Goal: Information Seeking & Learning: Stay updated

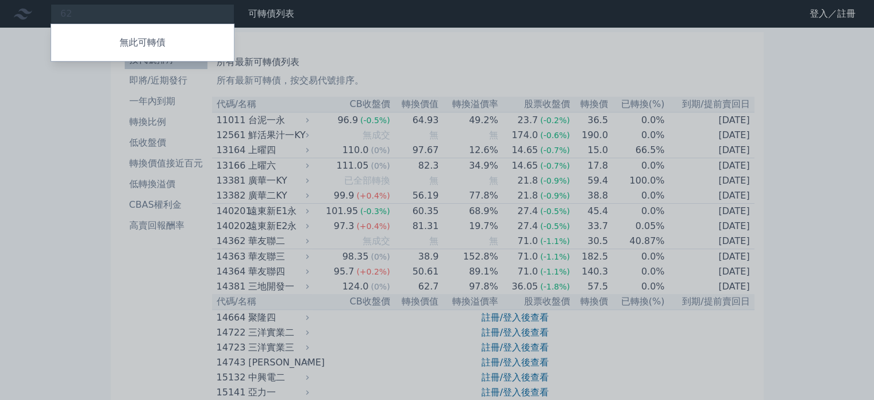
type input "6"
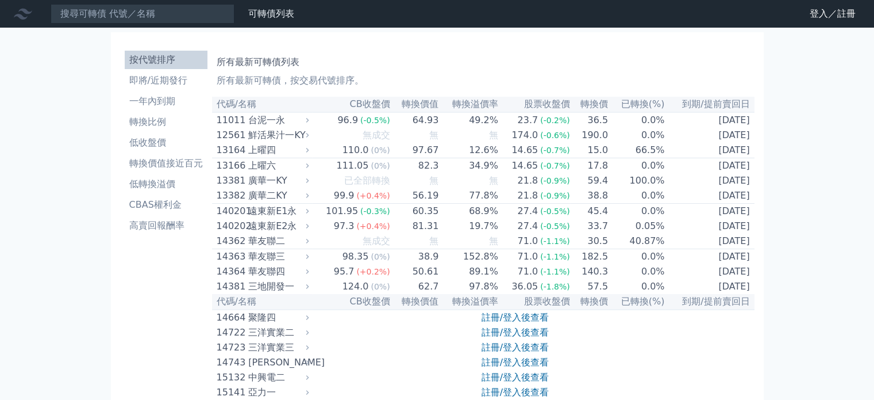
type input "ㄑ"
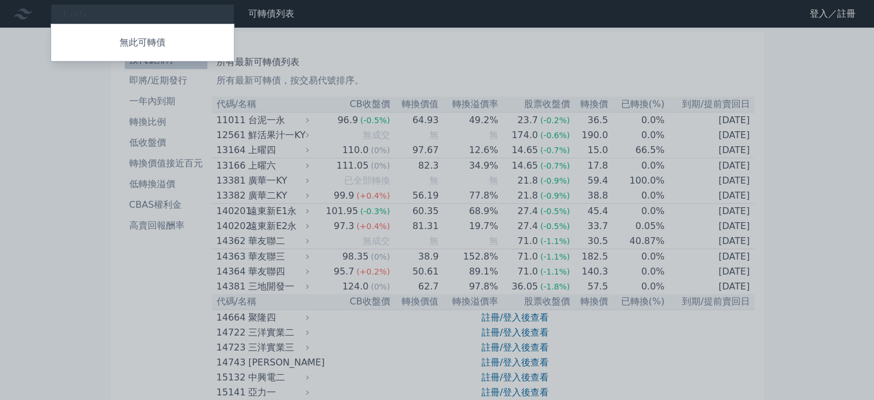
type input "迅"
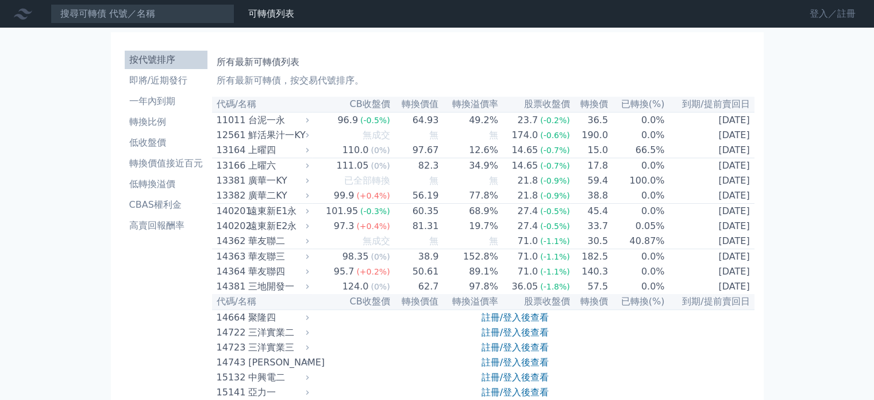
click at [830, 13] on link "登入／註冊" at bounding box center [833, 14] width 64 height 18
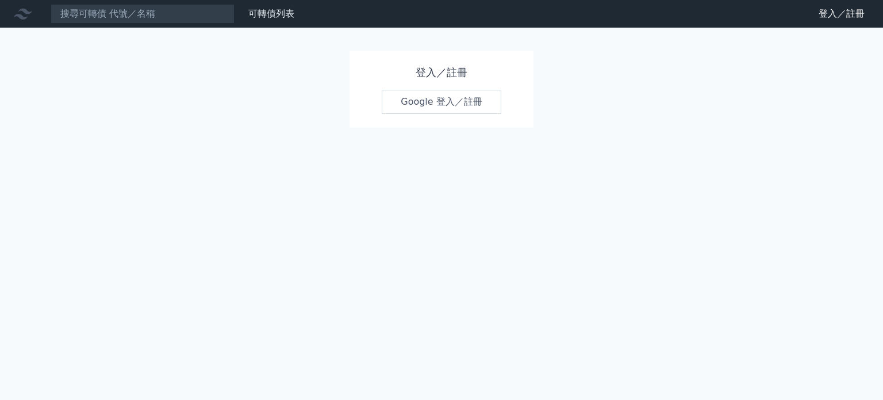
click at [425, 96] on link "Google 登入／註冊" at bounding box center [442, 102] width 120 height 24
click at [459, 105] on link "Google 登入／註冊" at bounding box center [442, 102] width 120 height 24
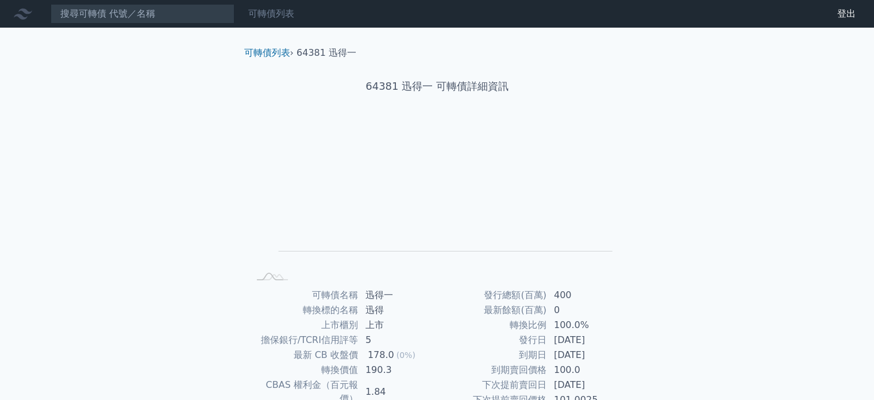
click at [268, 18] on link "可轉債列表" at bounding box center [271, 13] width 46 height 11
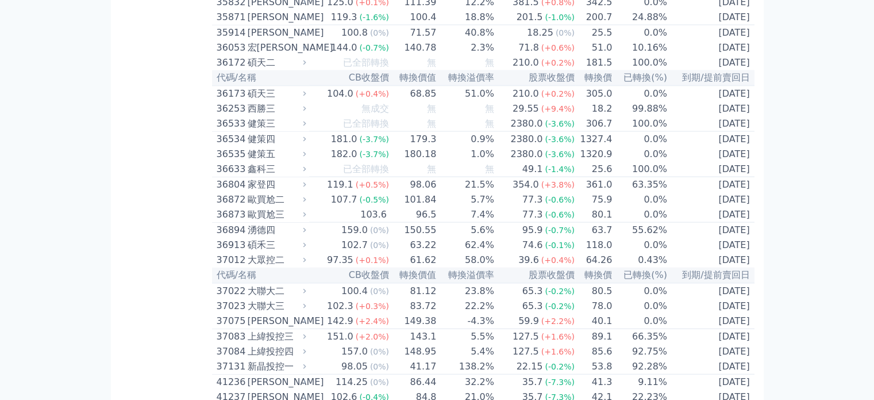
scroll to position [6203, 0]
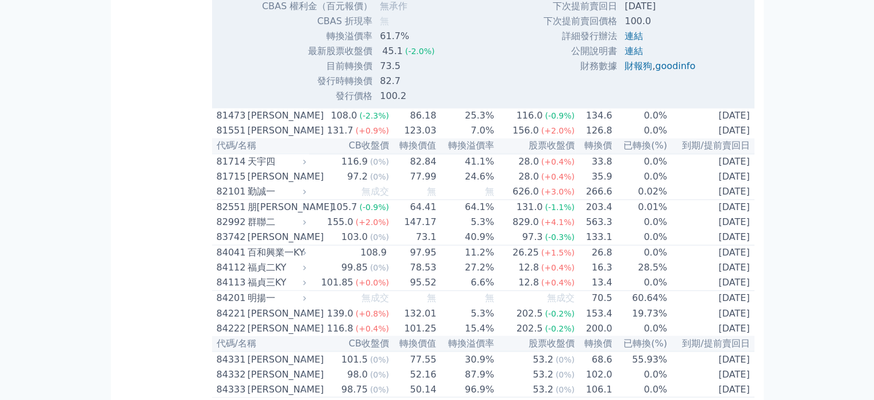
scroll to position [6249, 0]
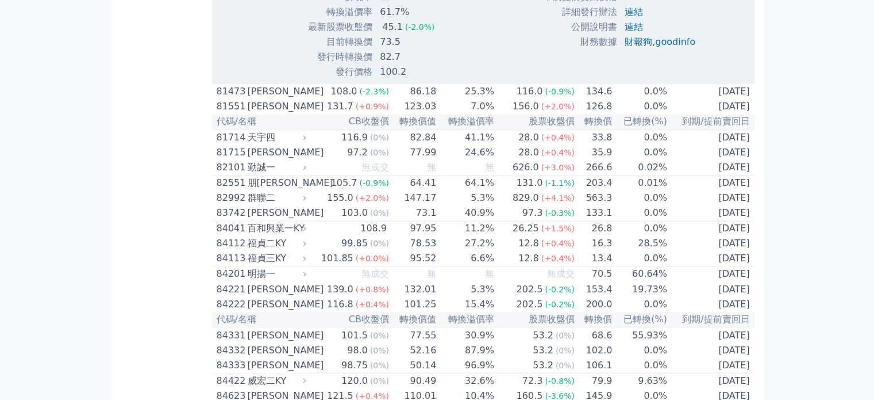
scroll to position [0, 0]
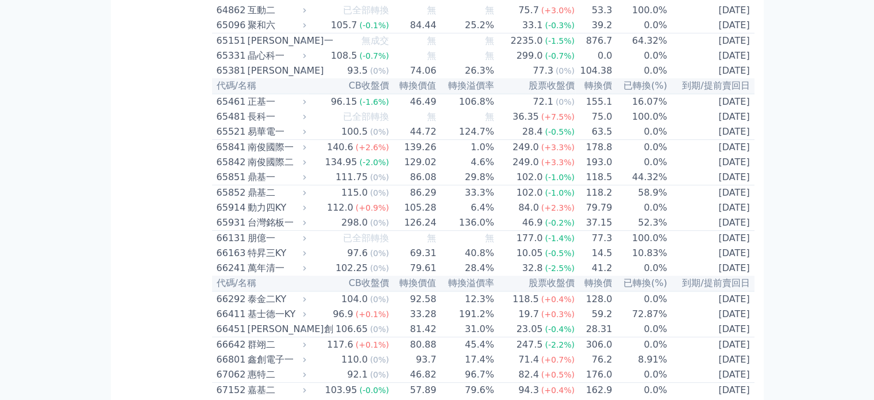
scroll to position [4967, 0]
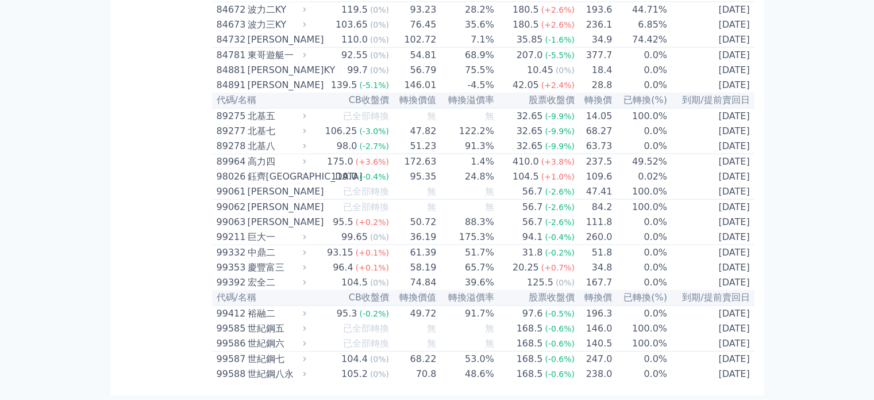
scroll to position [0, 0]
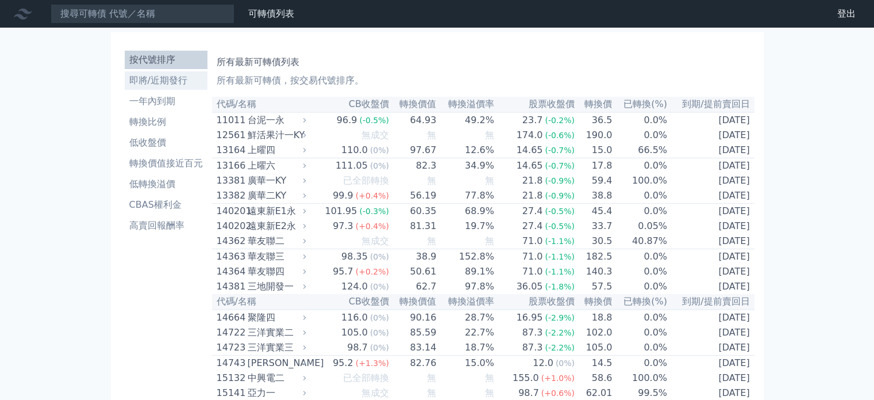
click at [159, 79] on li "即將/近期發行" at bounding box center [166, 81] width 83 height 14
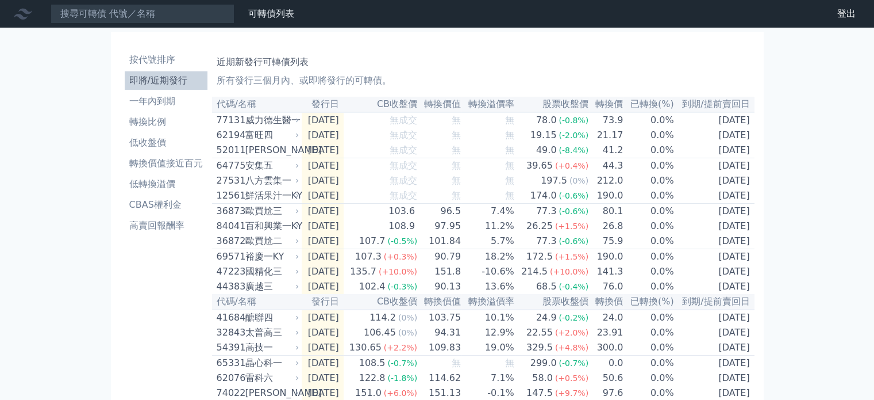
click at [78, 164] on div "可轉債列表 財務數據 可轉債列表 財務數據 登出 登出 按代號排序 即將/近期發行 一年內到期 轉換比例 低收盤價 轉換價值接近百元 低轉換溢價" at bounding box center [437, 383] width 874 height 767
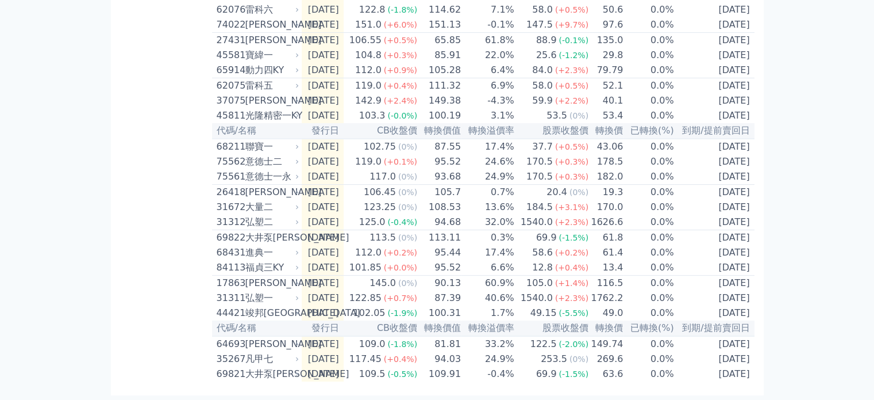
scroll to position [415, 0]
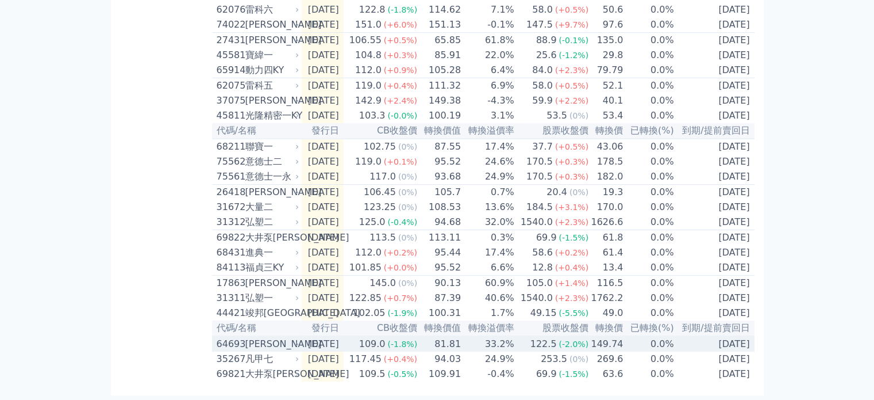
click at [373, 344] on td "109.0 (-1.8%)" at bounding box center [381, 344] width 74 height 16
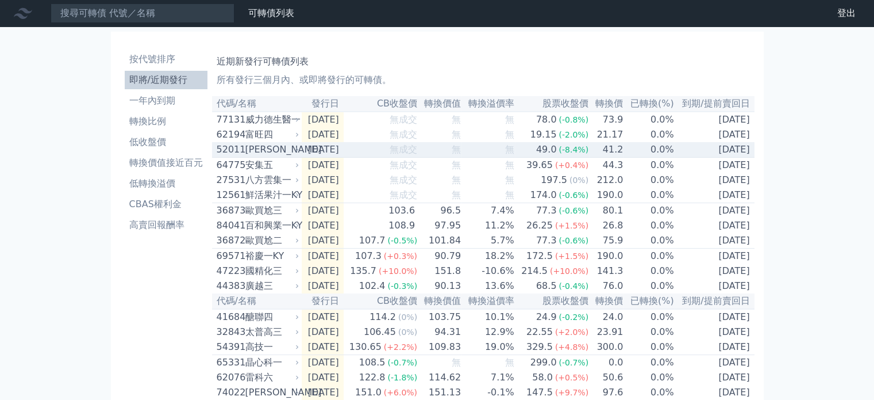
scroll to position [0, 0]
